Goal: Information Seeking & Learning: Learn about a topic

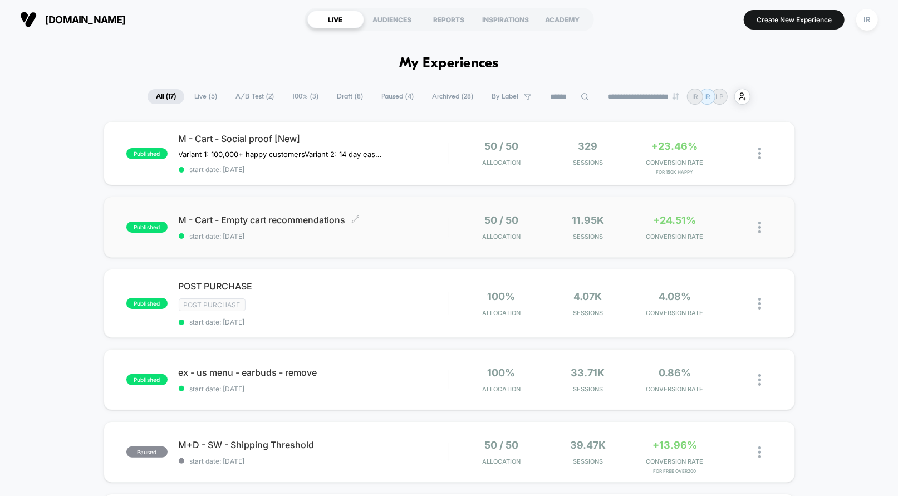
click at [441, 222] on span "M - Cart - Empty cart recommendations Click to edit experience details" at bounding box center [314, 219] width 270 height 11
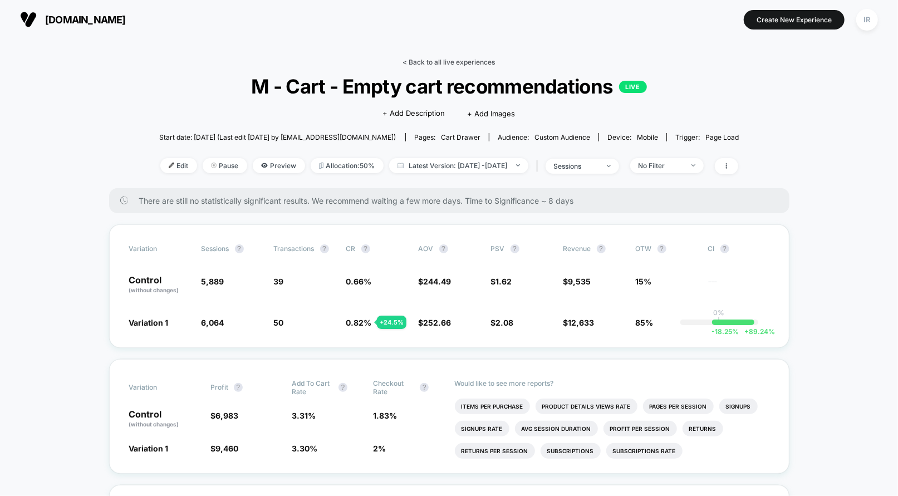
click at [489, 66] on link "< Back to all live experiences" at bounding box center [449, 62] width 92 height 8
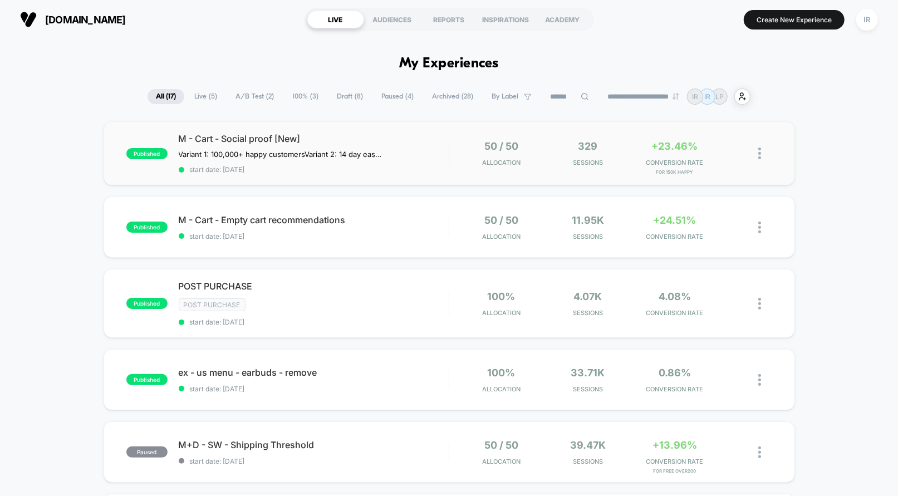
click at [477, 154] on div "50 / 50 Allocation" at bounding box center [500, 153] width 81 height 26
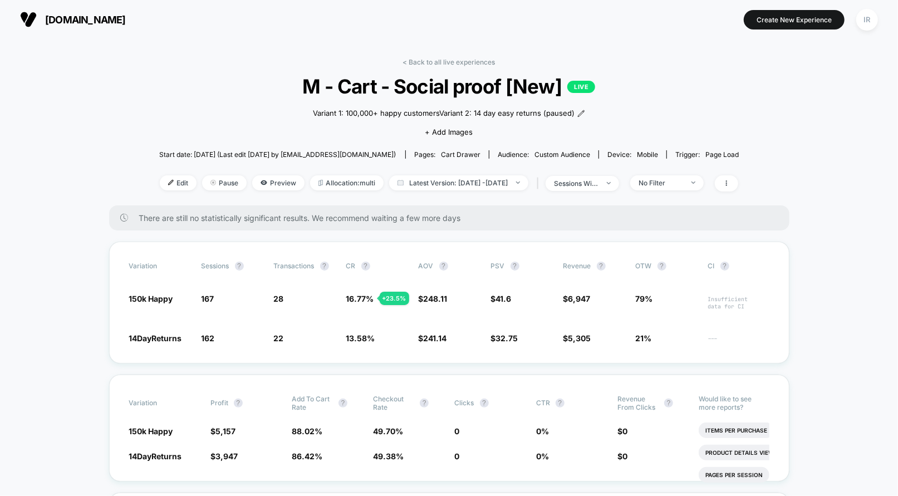
click at [437, 58] on link "< Back to all live experiences" at bounding box center [449, 62] width 92 height 8
